Goal: Task Accomplishment & Management: Manage account settings

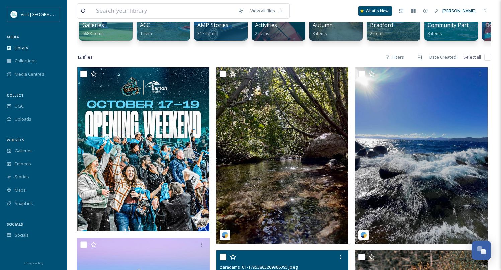
scroll to position [97, 0]
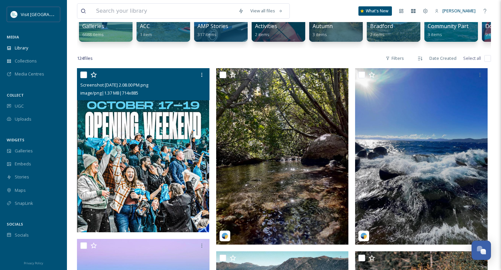
click at [83, 77] on input "checkbox" at bounding box center [83, 75] width 7 height 7
checkbox input "true"
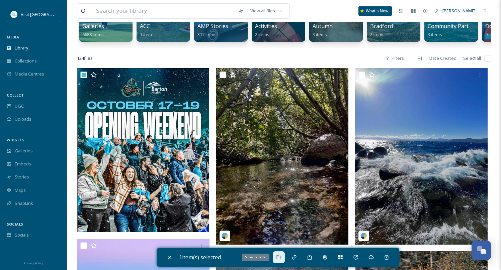
click at [281, 258] on icon at bounding box center [278, 257] width 5 height 5
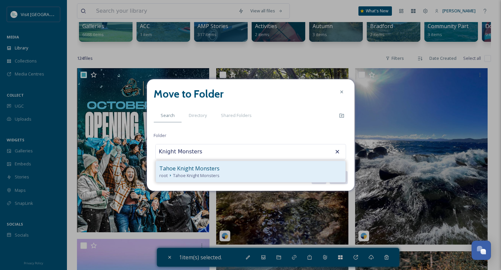
click at [202, 178] on span "Tahoe Knight Monsters" at bounding box center [196, 176] width 46 height 6
type input "Tahoe Knight Monsters"
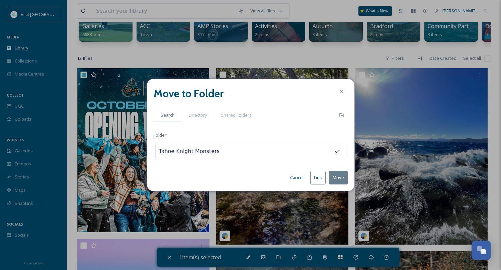
click at [335, 180] on button "Move" at bounding box center [338, 178] width 19 height 14
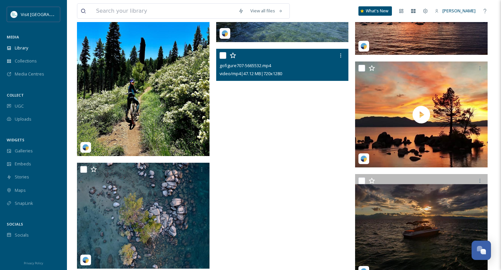
scroll to position [1508, 0]
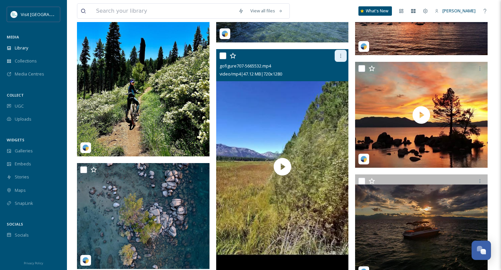
click at [340, 58] on icon at bounding box center [340, 55] width 5 height 5
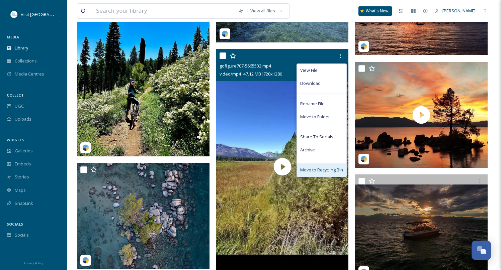
click at [317, 170] on span "Move to Recycling Bin" at bounding box center [321, 170] width 43 height 6
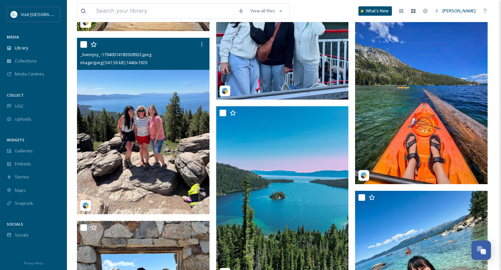
scroll to position [2153, 0]
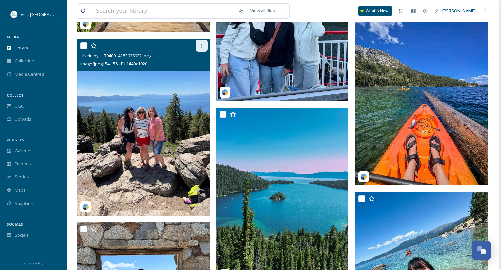
click at [203, 47] on icon at bounding box center [201, 45] width 5 height 5
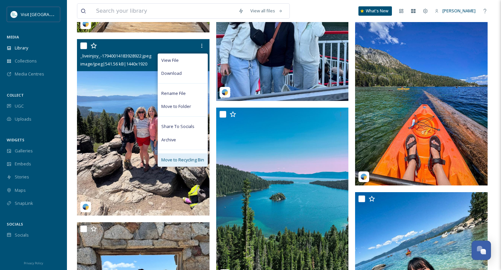
click at [194, 158] on span "Move to Recycling Bin" at bounding box center [182, 160] width 43 height 6
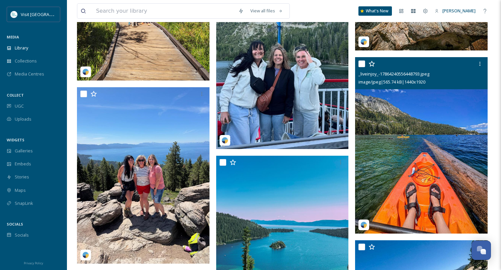
scroll to position [2105, 0]
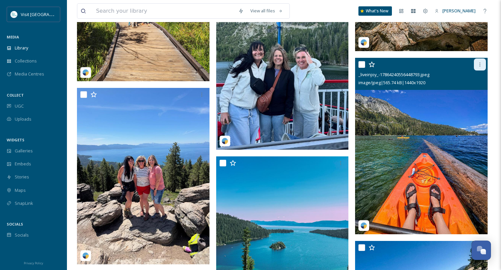
click at [478, 66] on icon at bounding box center [479, 64] width 5 height 5
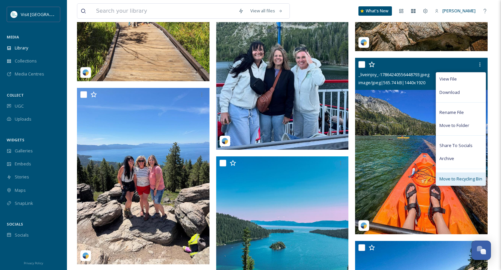
click at [452, 180] on span "Move to Recycling Bin" at bounding box center [460, 179] width 43 height 6
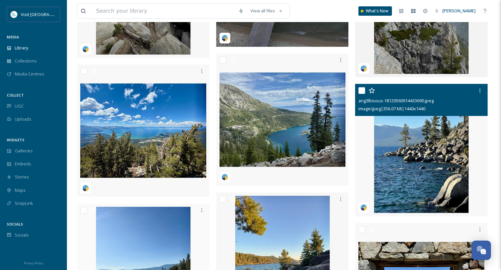
scroll to position [4055, 0]
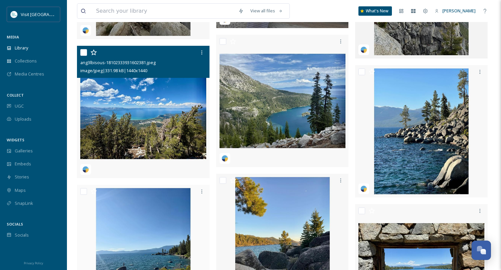
click at [80, 55] on input "checkbox" at bounding box center [83, 52] width 7 height 7
checkbox input "true"
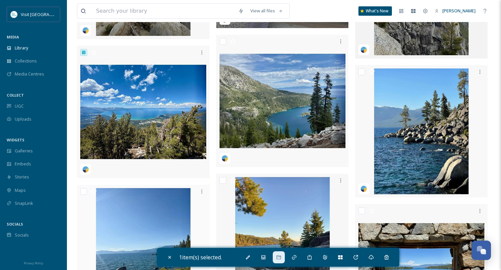
click at [278, 257] on icon at bounding box center [278, 257] width 4 height 4
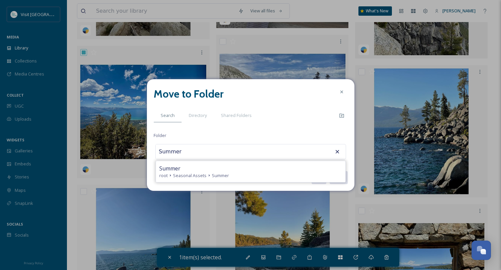
type input "Summer"
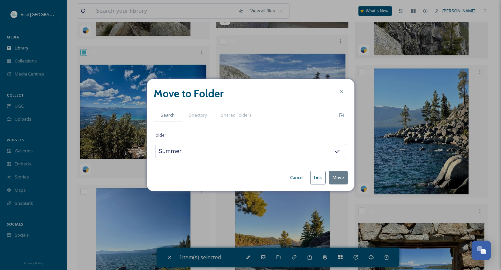
click at [329, 171] on button "Move" at bounding box center [338, 178] width 19 height 14
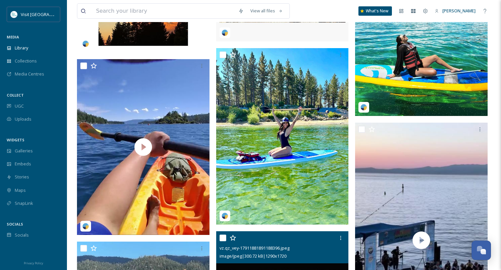
scroll to position [4457, 0]
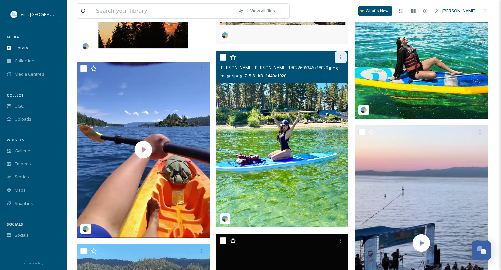
click at [338, 60] on icon at bounding box center [340, 57] width 5 height 5
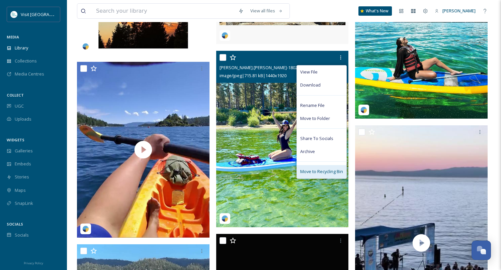
click at [319, 174] on span "Move to Recycling Bin" at bounding box center [321, 172] width 43 height 6
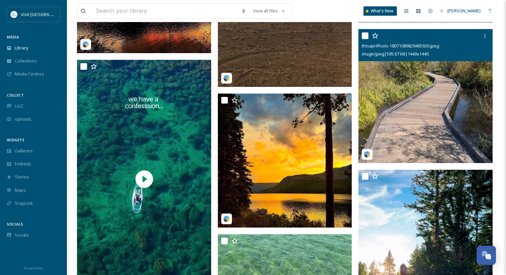
scroll to position [1058, 0]
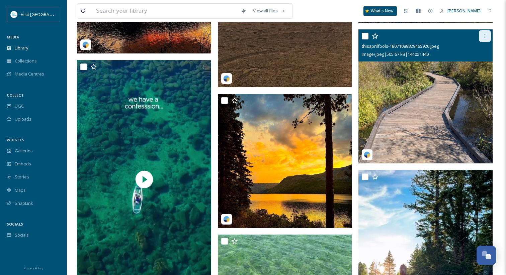
click at [489, 37] on div at bounding box center [484, 36] width 12 height 12
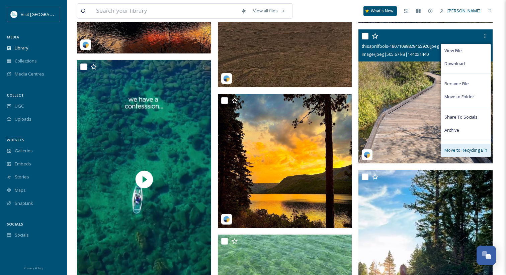
click at [457, 152] on span "Move to Recycling Bin" at bounding box center [465, 150] width 43 height 6
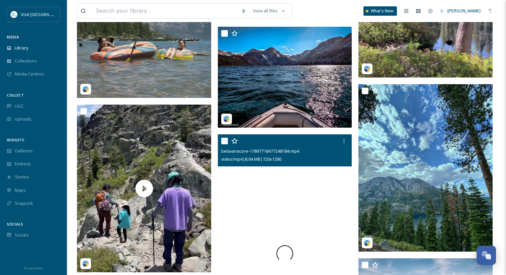
scroll to position [5662, 0]
